Goal: Transaction & Acquisition: Purchase product/service

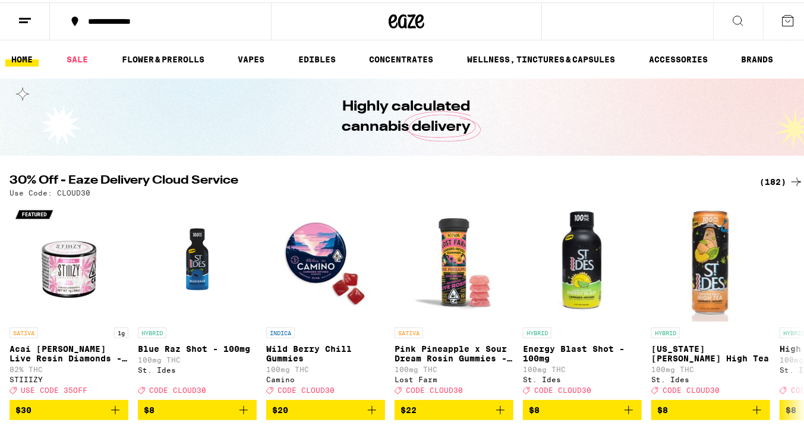
click at [789, 179] on icon at bounding box center [796, 179] width 14 height 14
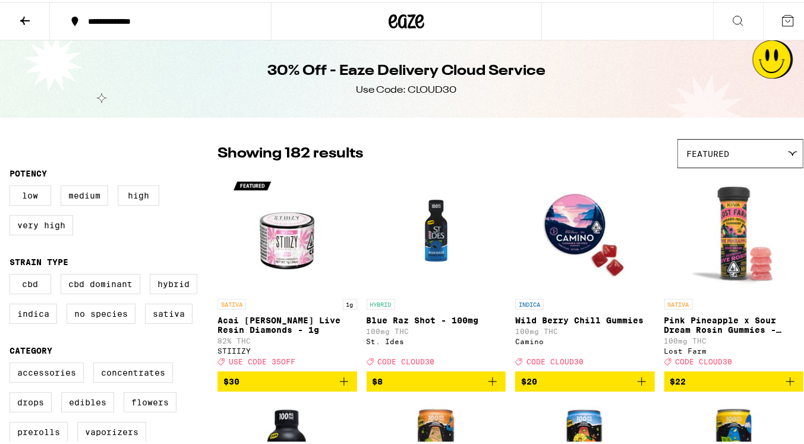
click at [24, 18] on icon at bounding box center [25, 18] width 14 height 14
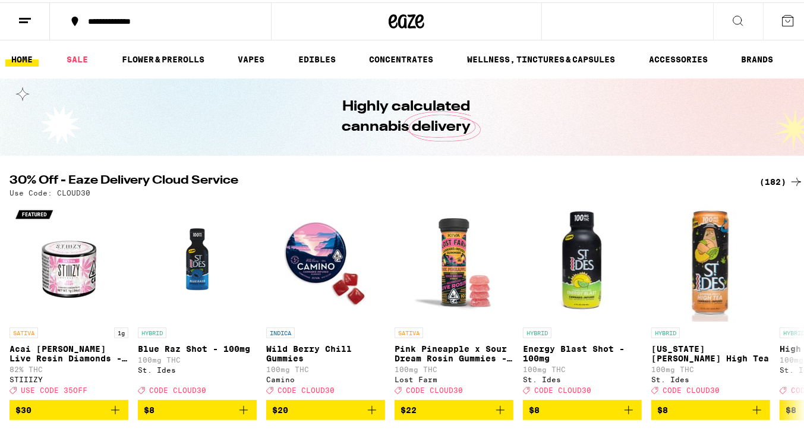
click at [163, 57] on link "FLOWER & PREROLLS" at bounding box center [163, 57] width 94 height 14
click at [192, 55] on link "FLOWER & PREROLLS" at bounding box center [163, 57] width 94 height 14
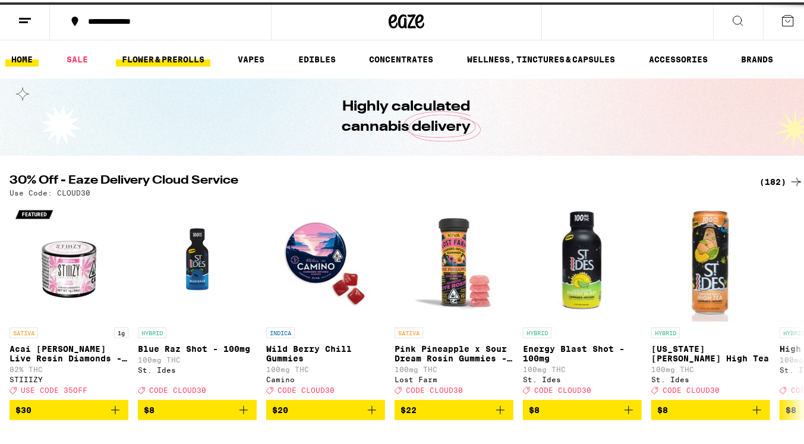
click at [153, 58] on link "FLOWER & PREROLLS" at bounding box center [163, 57] width 94 height 14
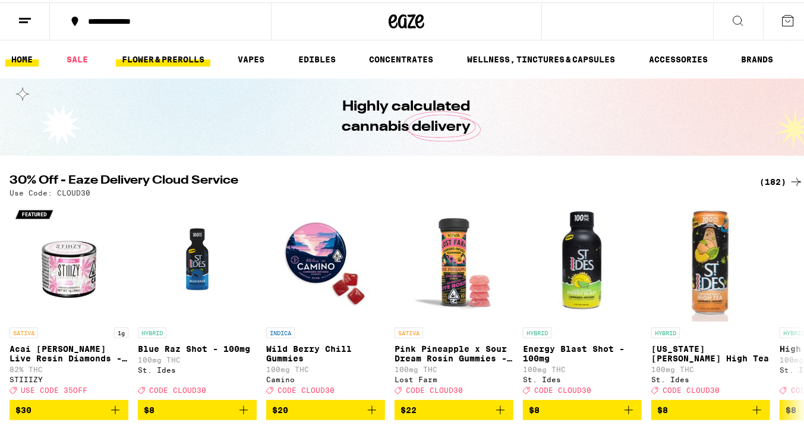
click at [172, 58] on link "FLOWER & PREROLLS" at bounding box center [163, 57] width 94 height 14
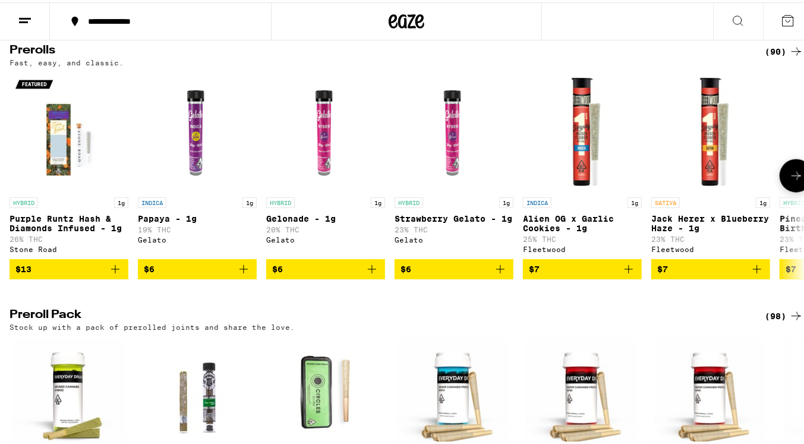
scroll to position [771, 0]
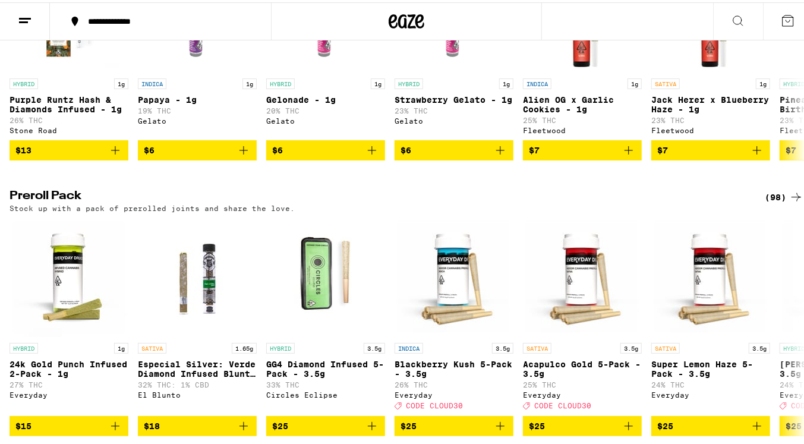
click at [772, 202] on div "(98)" at bounding box center [783, 195] width 39 height 14
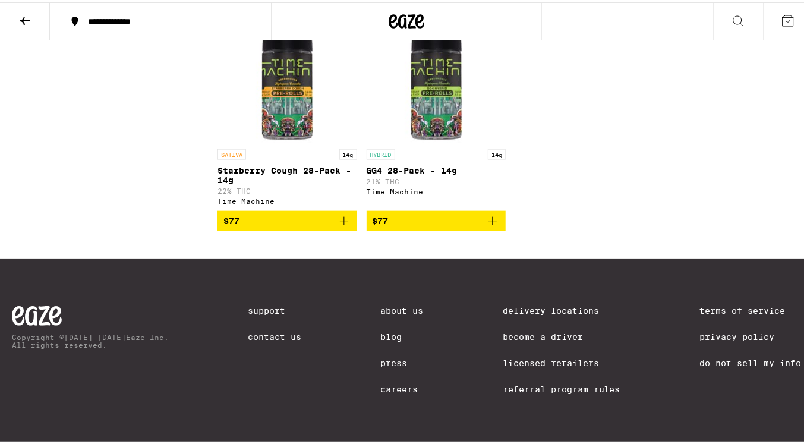
scroll to position [5226, 0]
